Goal: Task Accomplishment & Management: Complete application form

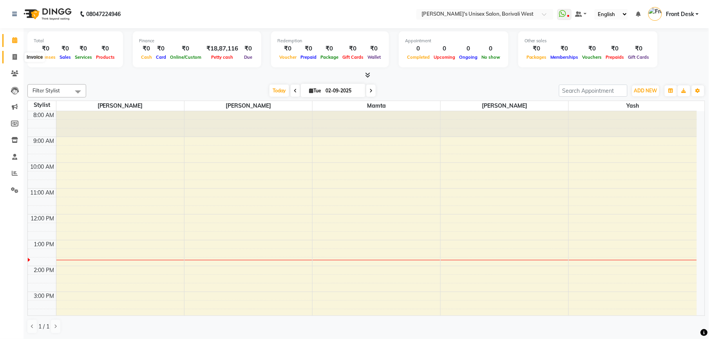
click at [13, 56] on icon at bounding box center [15, 57] width 4 height 6
select select "4025"
select select "service"
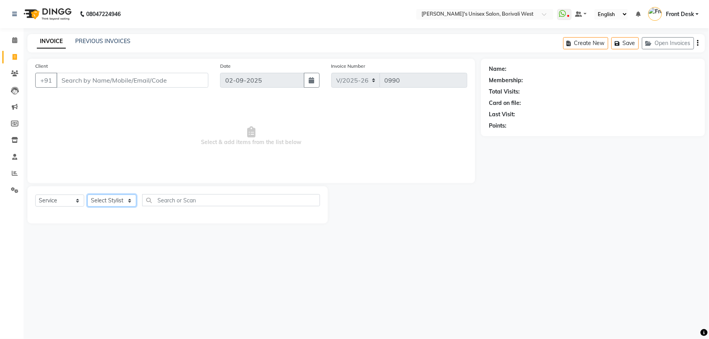
click at [105, 200] on select "Select Stylist Front Desk [PERSON_NAME] Mamta [PERSON_NAME] Yash" at bounding box center [111, 201] width 49 height 12
select select "20336"
click at [87, 195] on select "Select Stylist Front Desk [PERSON_NAME] Mamta [PERSON_NAME] Yash" at bounding box center [111, 201] width 49 height 12
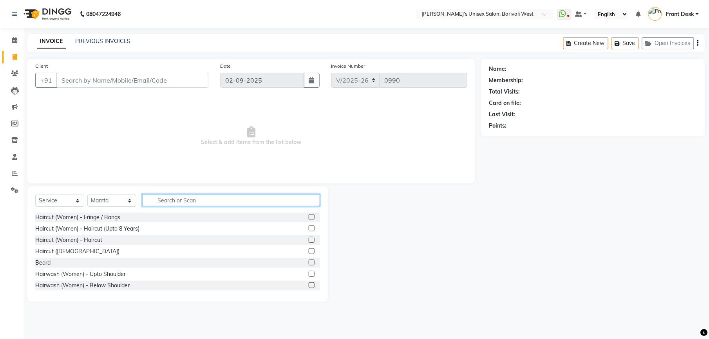
click at [174, 200] on input "text" at bounding box center [231, 200] width 178 height 12
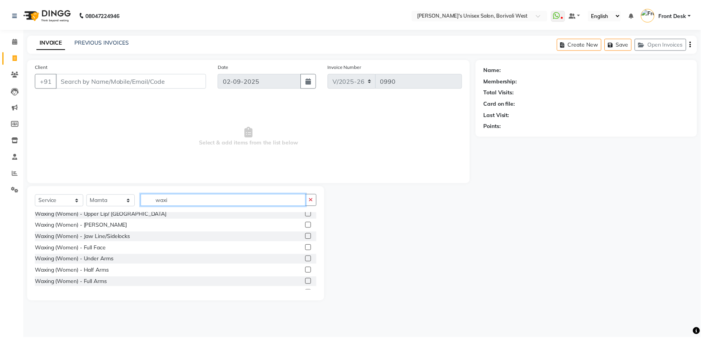
scroll to position [162, 0]
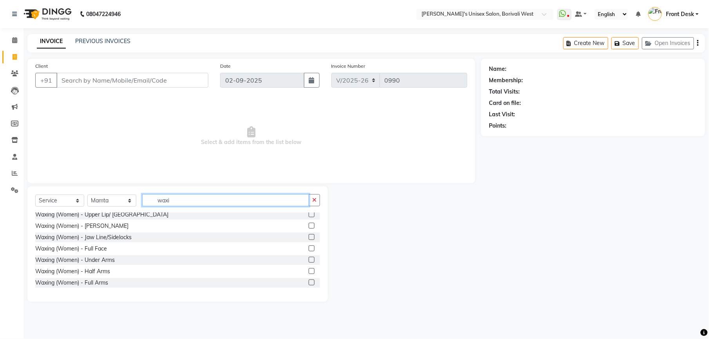
type input "waxi"
click at [309, 213] on label at bounding box center [312, 215] width 6 height 6
click at [309, 213] on input "checkbox" at bounding box center [311, 214] width 5 height 5
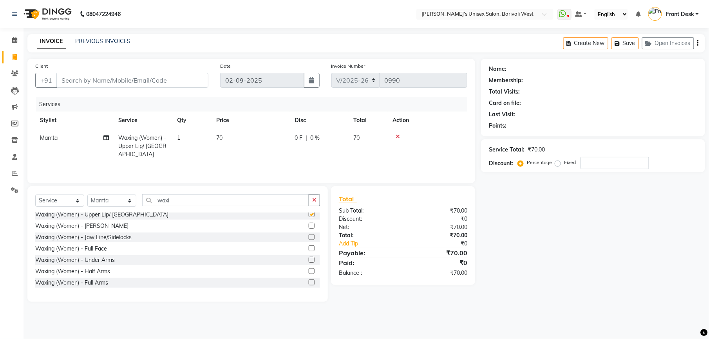
checkbox input "false"
click at [309, 227] on label at bounding box center [312, 226] width 6 height 6
click at [309, 227] on input "checkbox" at bounding box center [311, 226] width 5 height 5
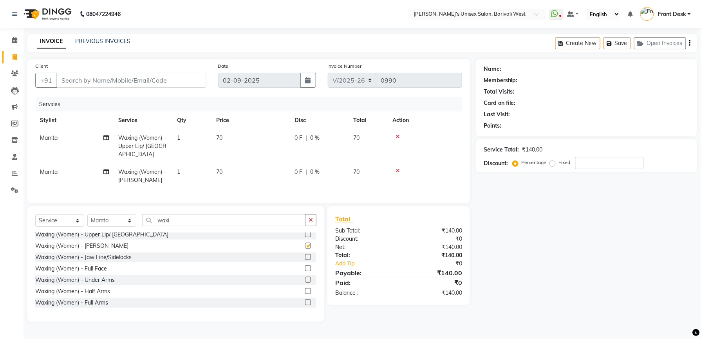
checkbox input "false"
click at [305, 260] on label at bounding box center [308, 257] width 6 height 6
click at [305, 260] on input "checkbox" at bounding box center [307, 257] width 5 height 5
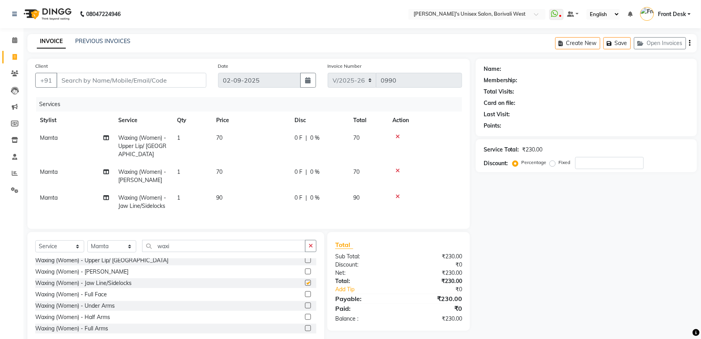
checkbox input "false"
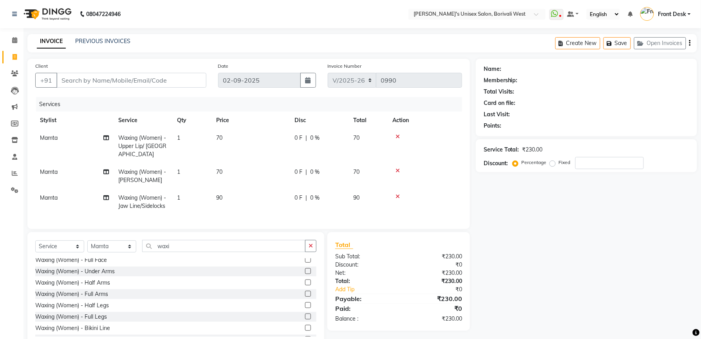
scroll to position [197, 0]
click at [305, 297] on label at bounding box center [308, 294] width 6 height 6
click at [305, 297] on input "checkbox" at bounding box center [307, 293] width 5 height 5
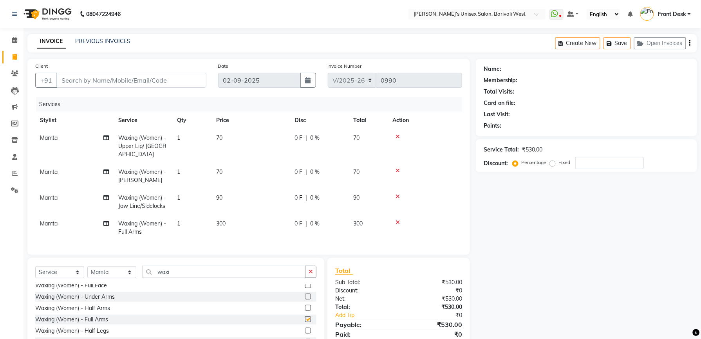
checkbox input "false"
click at [310, 275] on icon "button" at bounding box center [311, 271] width 4 height 5
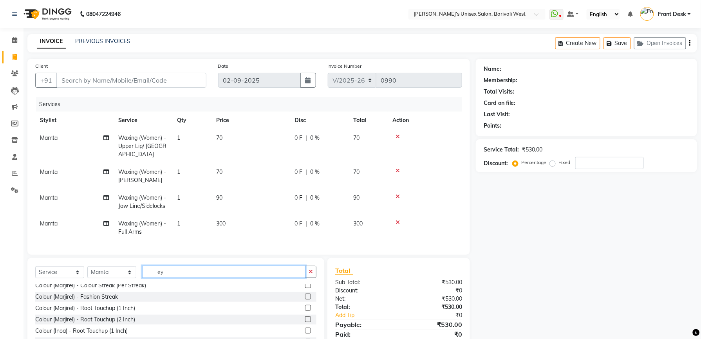
scroll to position [0, 0]
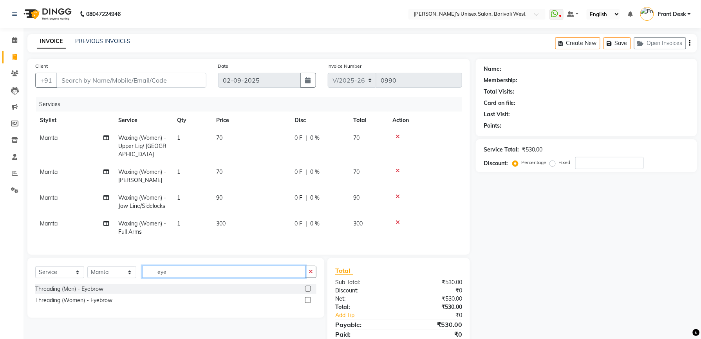
type input "eye"
click at [309, 303] on label at bounding box center [308, 300] width 6 height 6
click at [309, 303] on input "checkbox" at bounding box center [307, 300] width 5 height 5
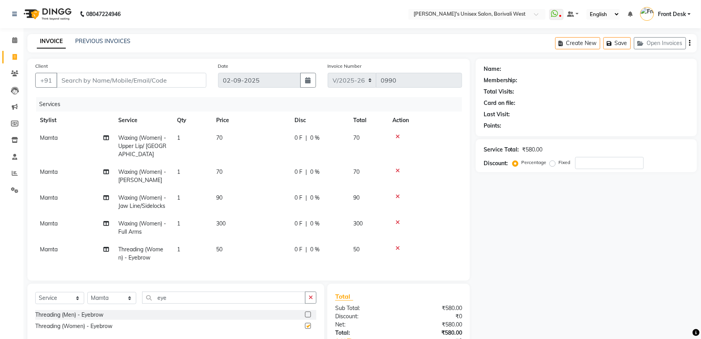
checkbox input "false"
click at [96, 86] on input "Client" at bounding box center [131, 80] width 150 height 15
type input "a"
type input "0"
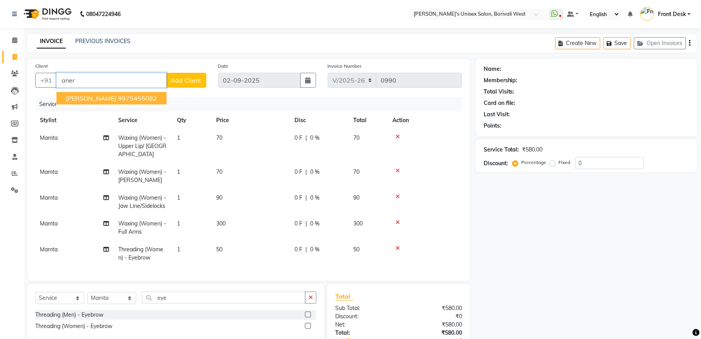
click at [118, 96] on ngb-highlight "9975455082" at bounding box center [137, 98] width 39 height 8
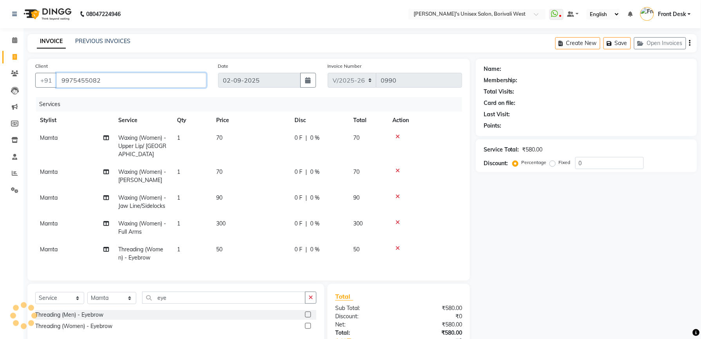
type input "9975455082"
